Goal: Task Accomplishment & Management: Use online tool/utility

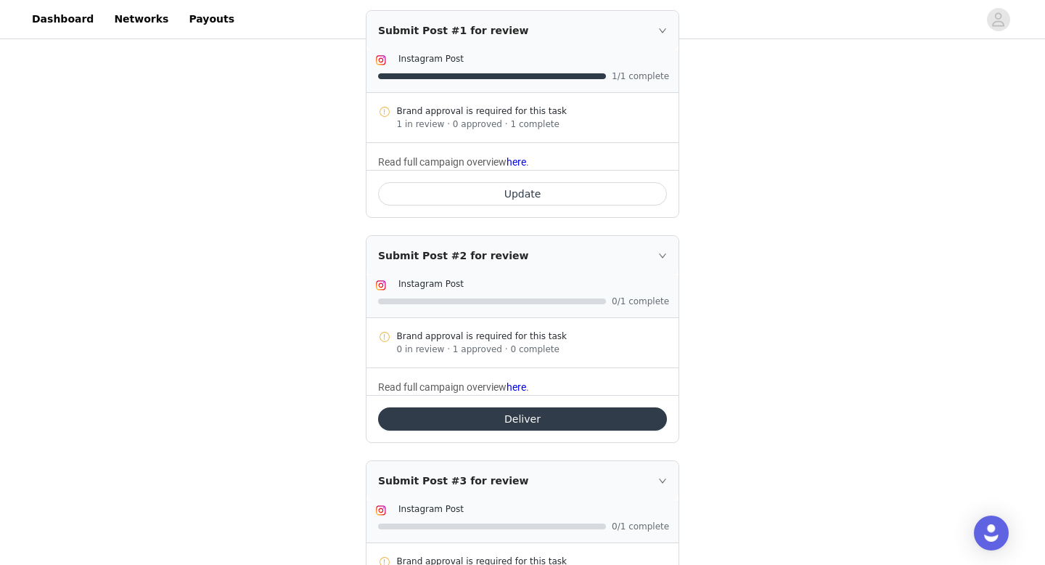
scroll to position [247, 0]
click at [548, 414] on button "Deliver" at bounding box center [522, 419] width 289 height 23
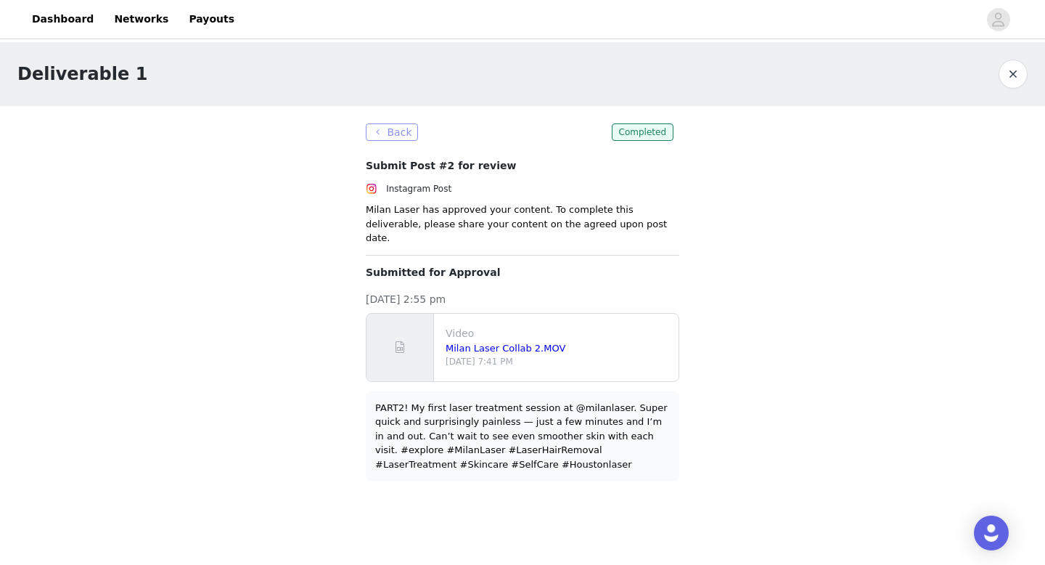
click at [383, 139] on button "Back" at bounding box center [392, 131] width 52 height 17
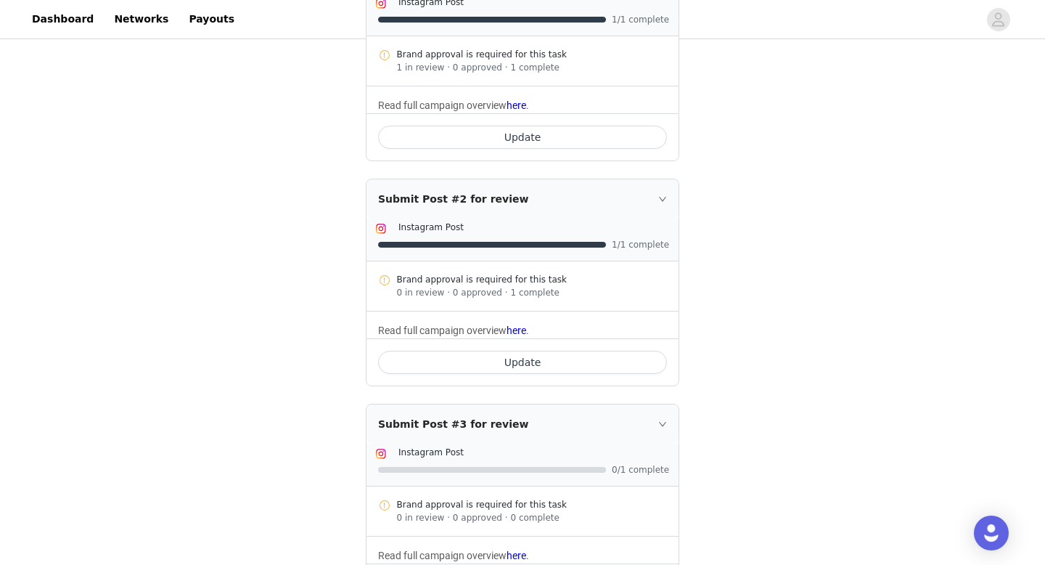
scroll to position [303, 0]
click at [573, 205] on div "Submit Post #2 for review" at bounding box center [523, 200] width 312 height 39
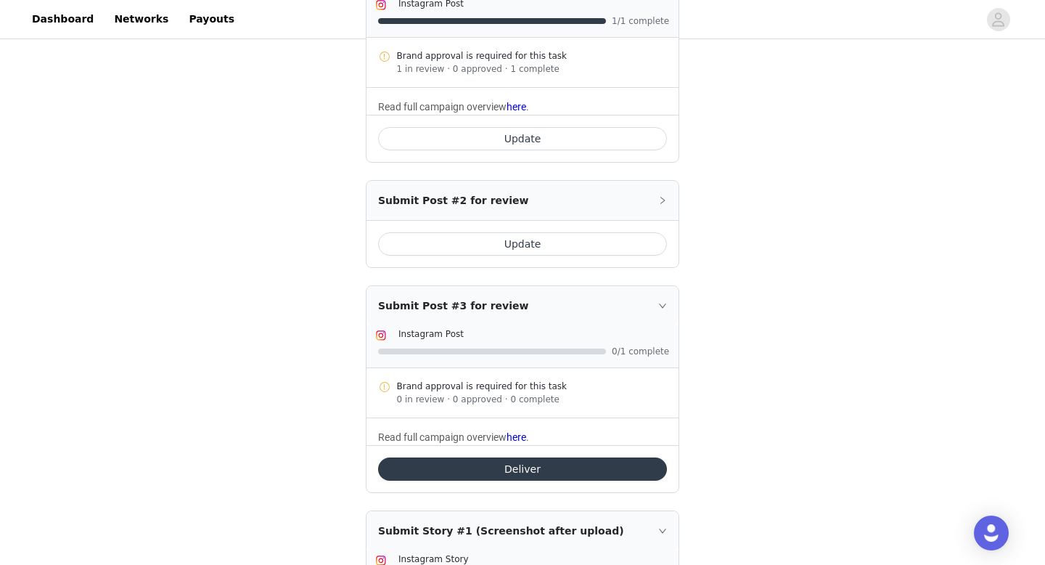
click at [573, 205] on div "Submit Post #2 for review" at bounding box center [523, 200] width 312 height 39
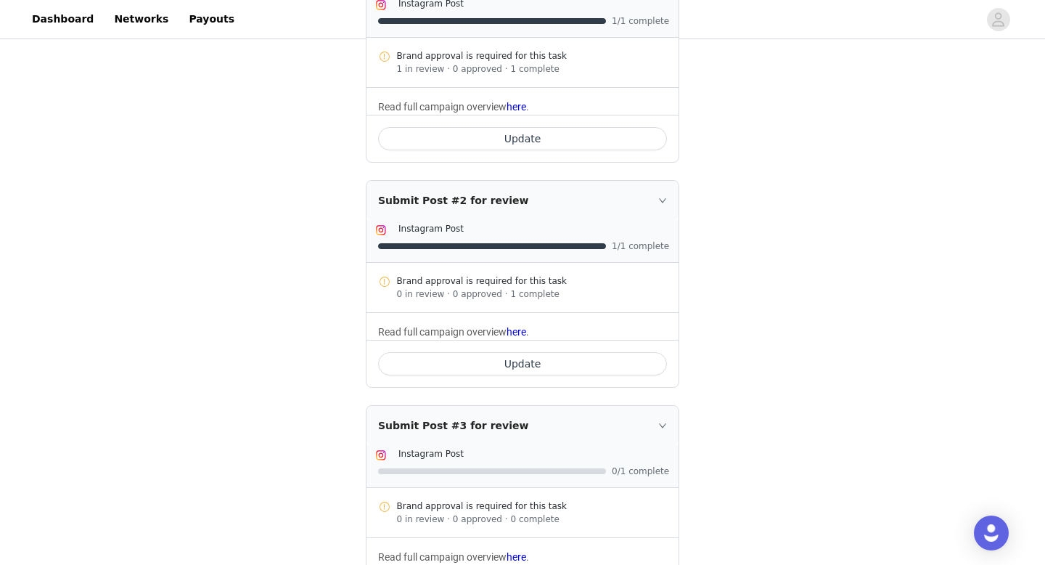
click at [549, 370] on button "Update" at bounding box center [522, 363] width 289 height 23
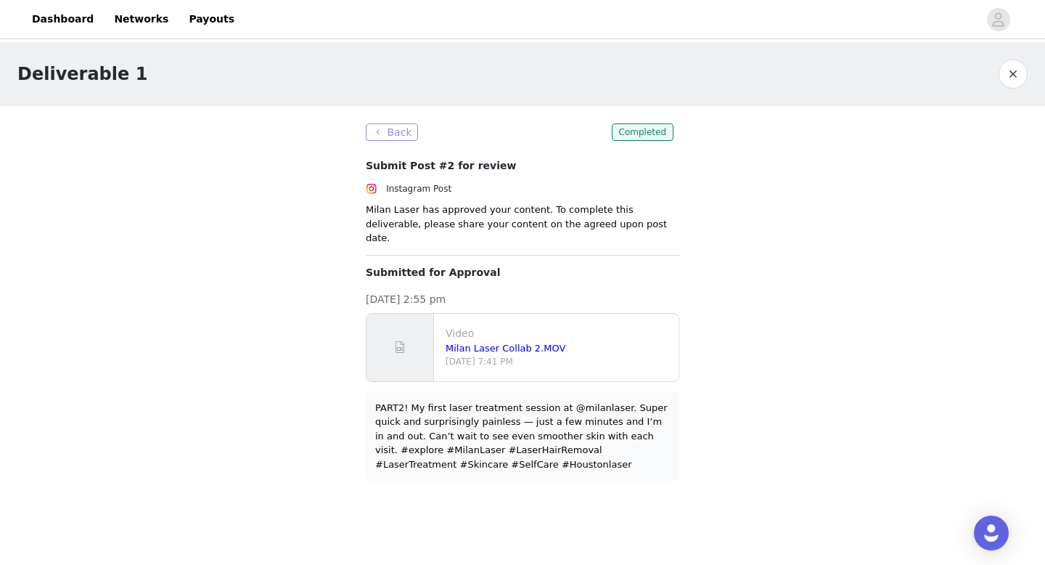
click at [386, 136] on button "Back" at bounding box center [392, 131] width 52 height 17
